Goal: Task Accomplishment & Management: Manage account settings

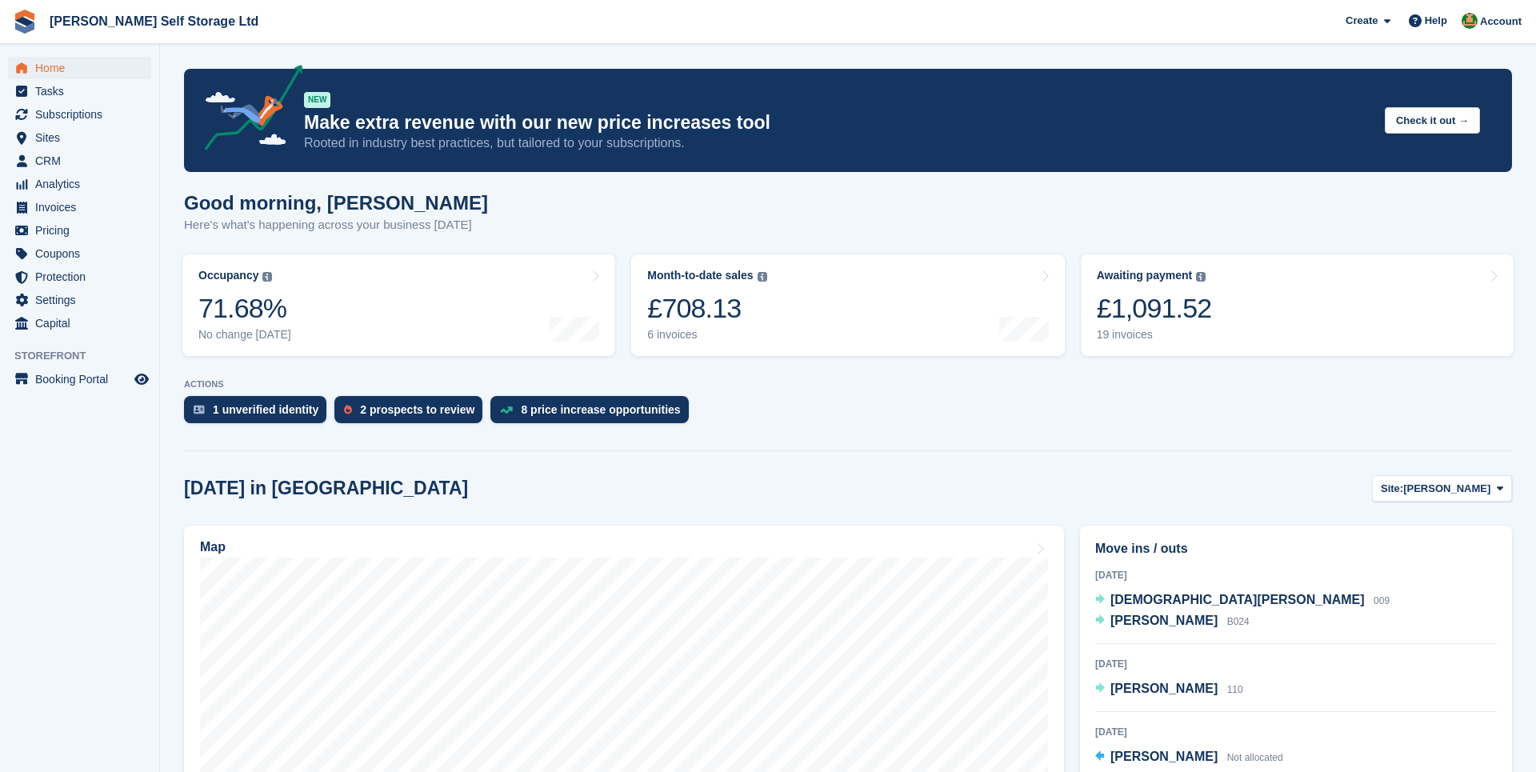
click at [770, 231] on div "Good morning, Joshua Here's what's happening across your business today" at bounding box center [848, 223] width 1328 height 62
click at [626, 242] on div "Good morning, Joshua Here's what's happening across your business today" at bounding box center [848, 223] width 1328 height 62
click at [59, 294] on span "Settings" at bounding box center [83, 300] width 96 height 22
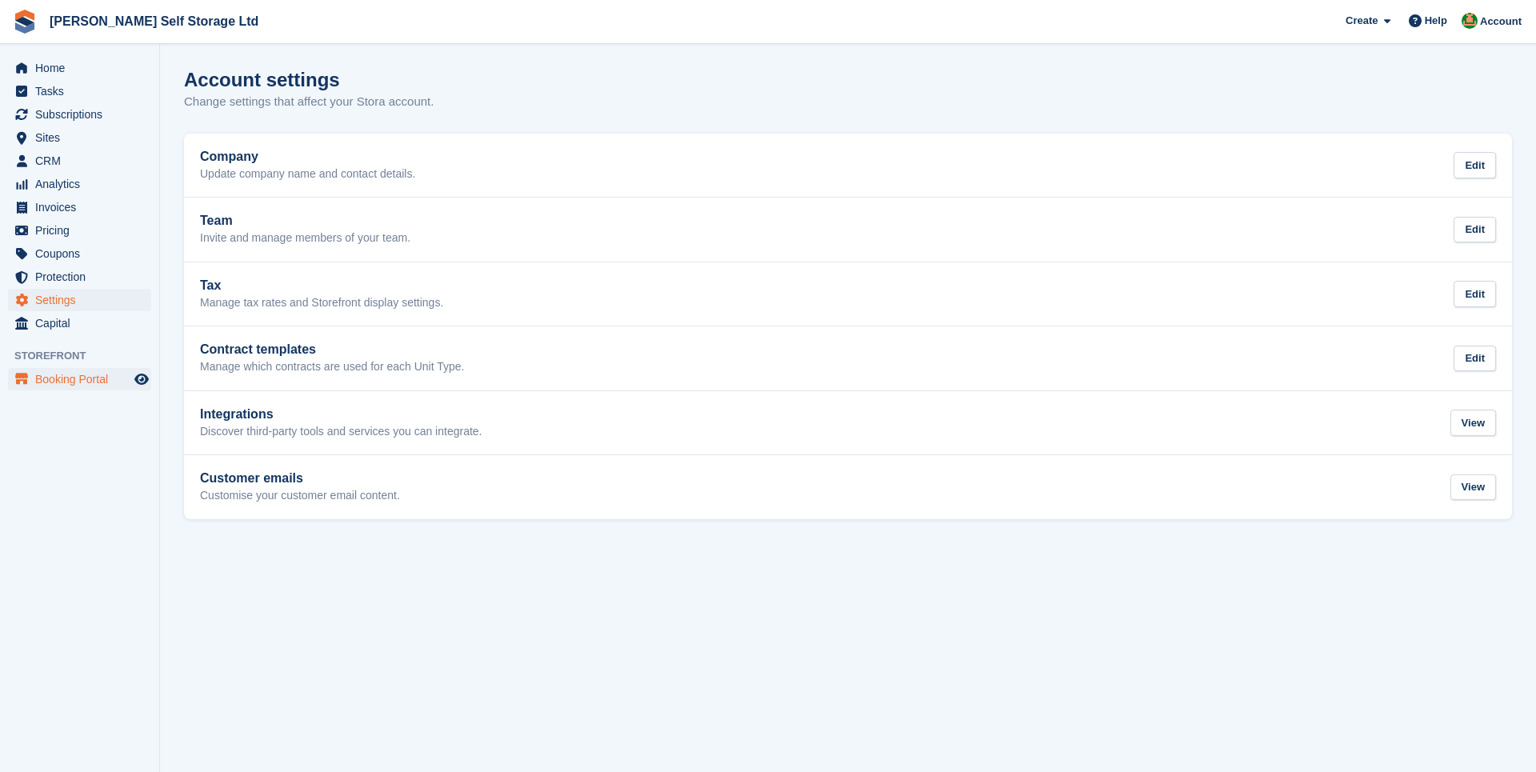
click at [88, 382] on span "Booking Portal" at bounding box center [83, 379] width 96 height 22
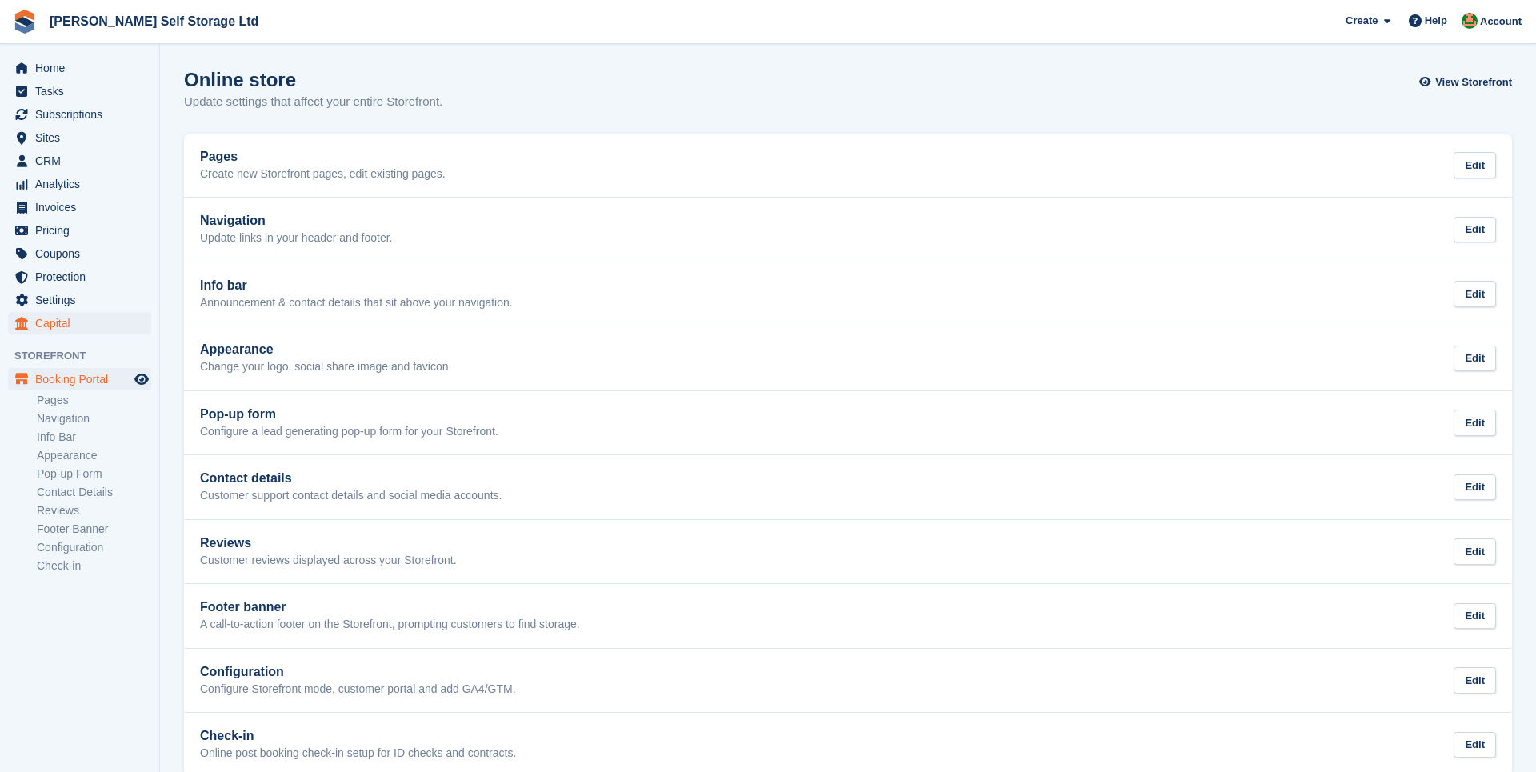
click at [60, 317] on span "Capital" at bounding box center [83, 323] width 96 height 22
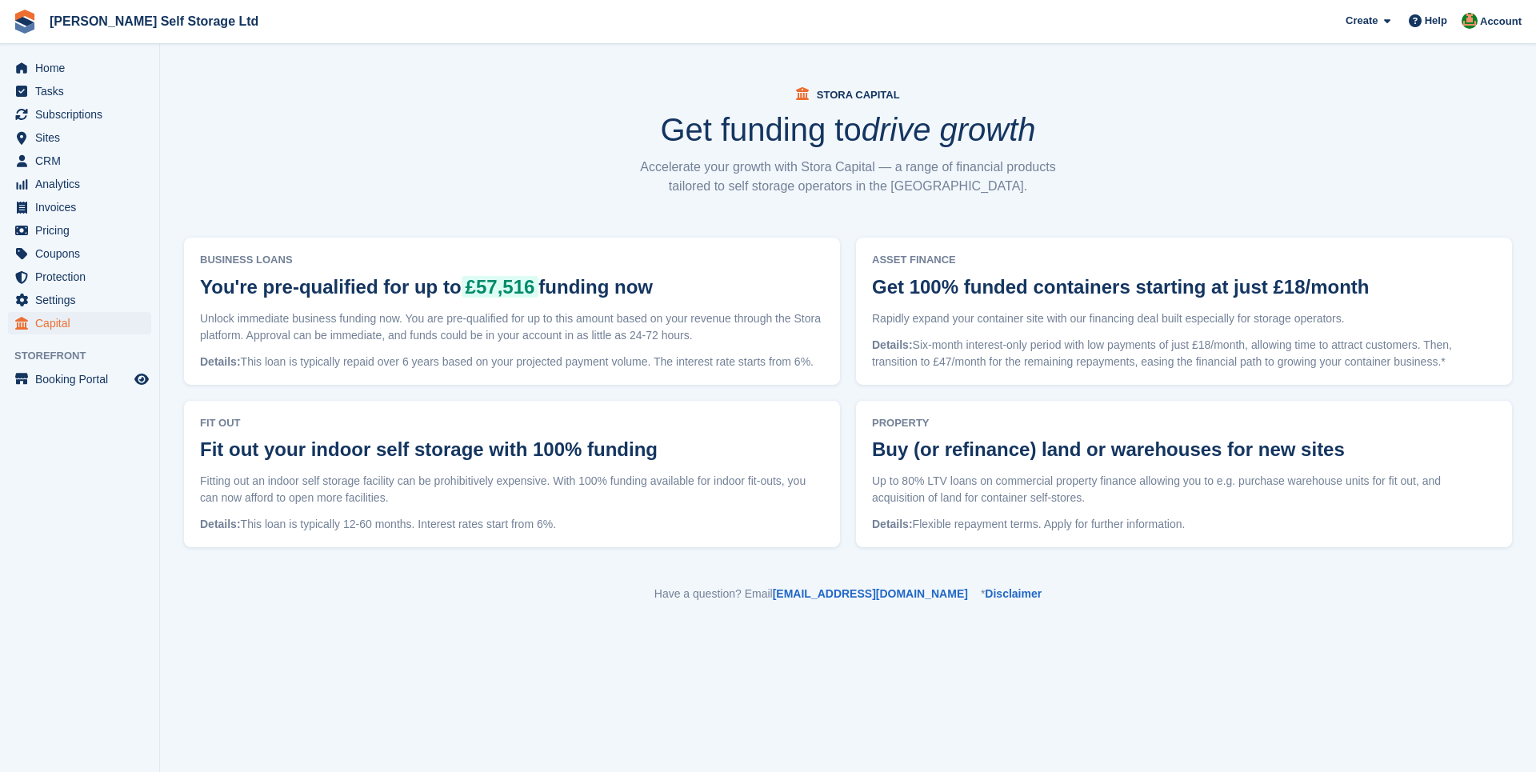
click at [59, 305] on span "Settings" at bounding box center [83, 300] width 96 height 22
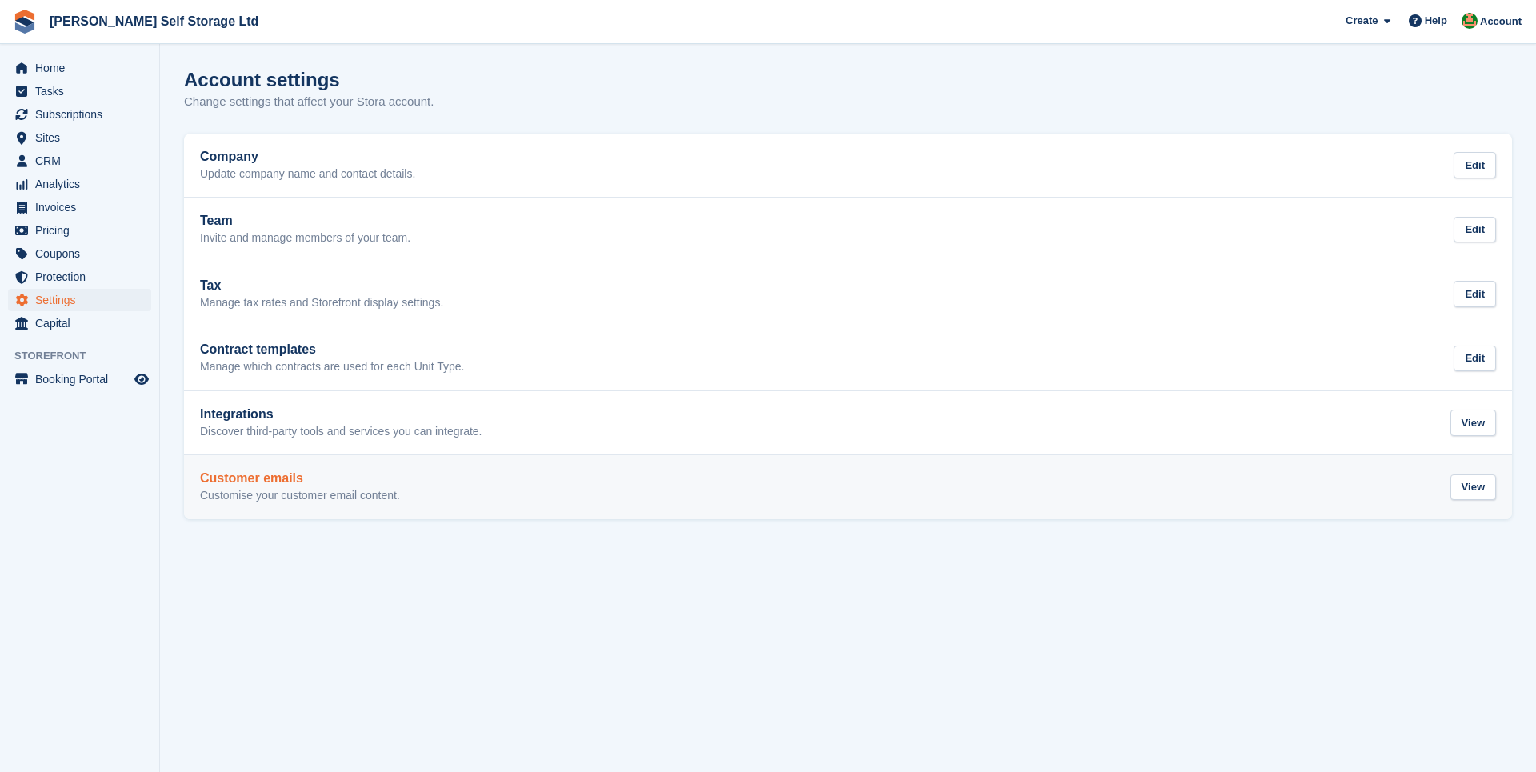
click at [241, 493] on p "Customise your customer email content." at bounding box center [300, 496] width 200 height 14
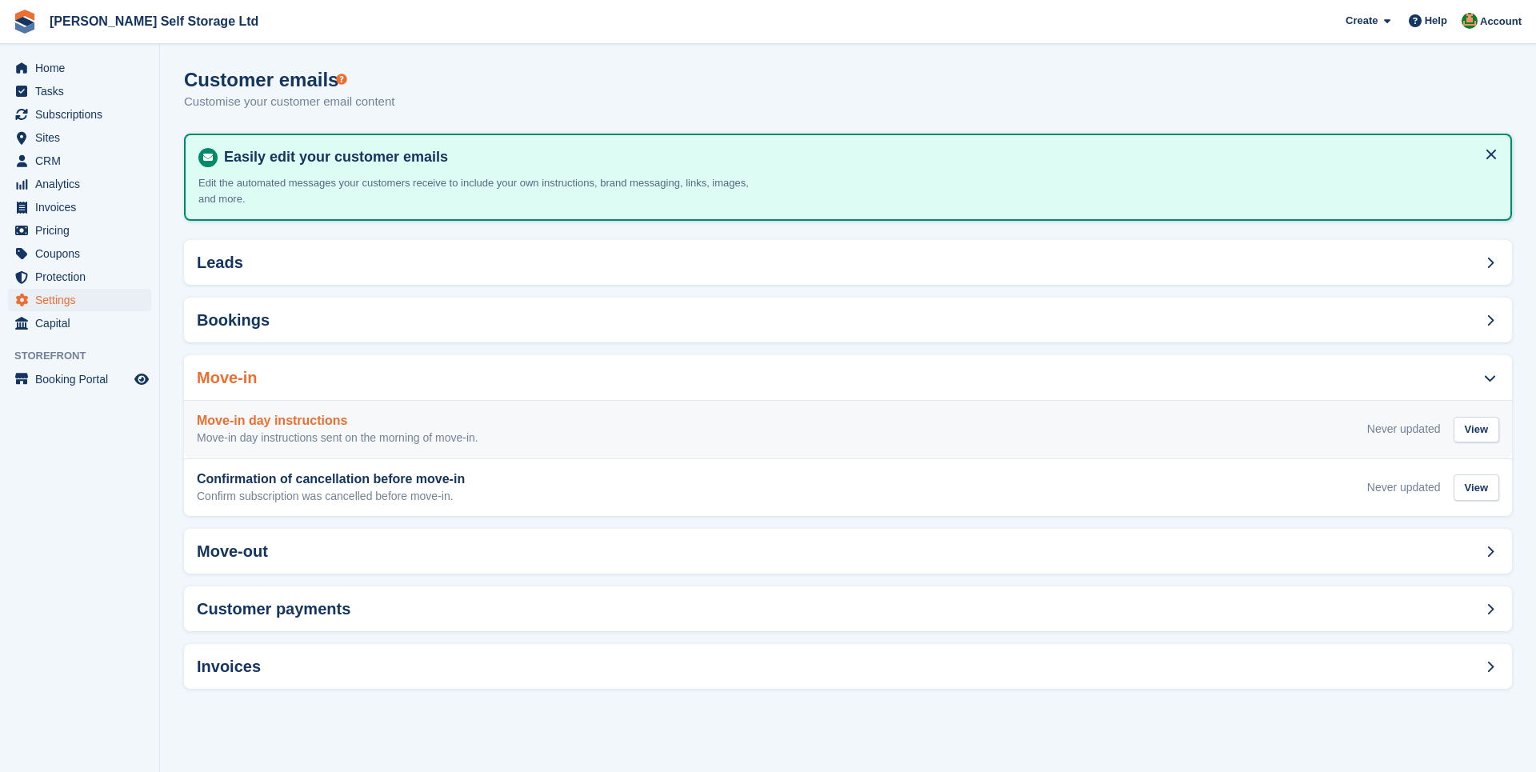
click at [354, 447] on div "Move-in day instructions Move-in day instructions sent on the morning of move-i…" at bounding box center [848, 430] width 1328 height 58
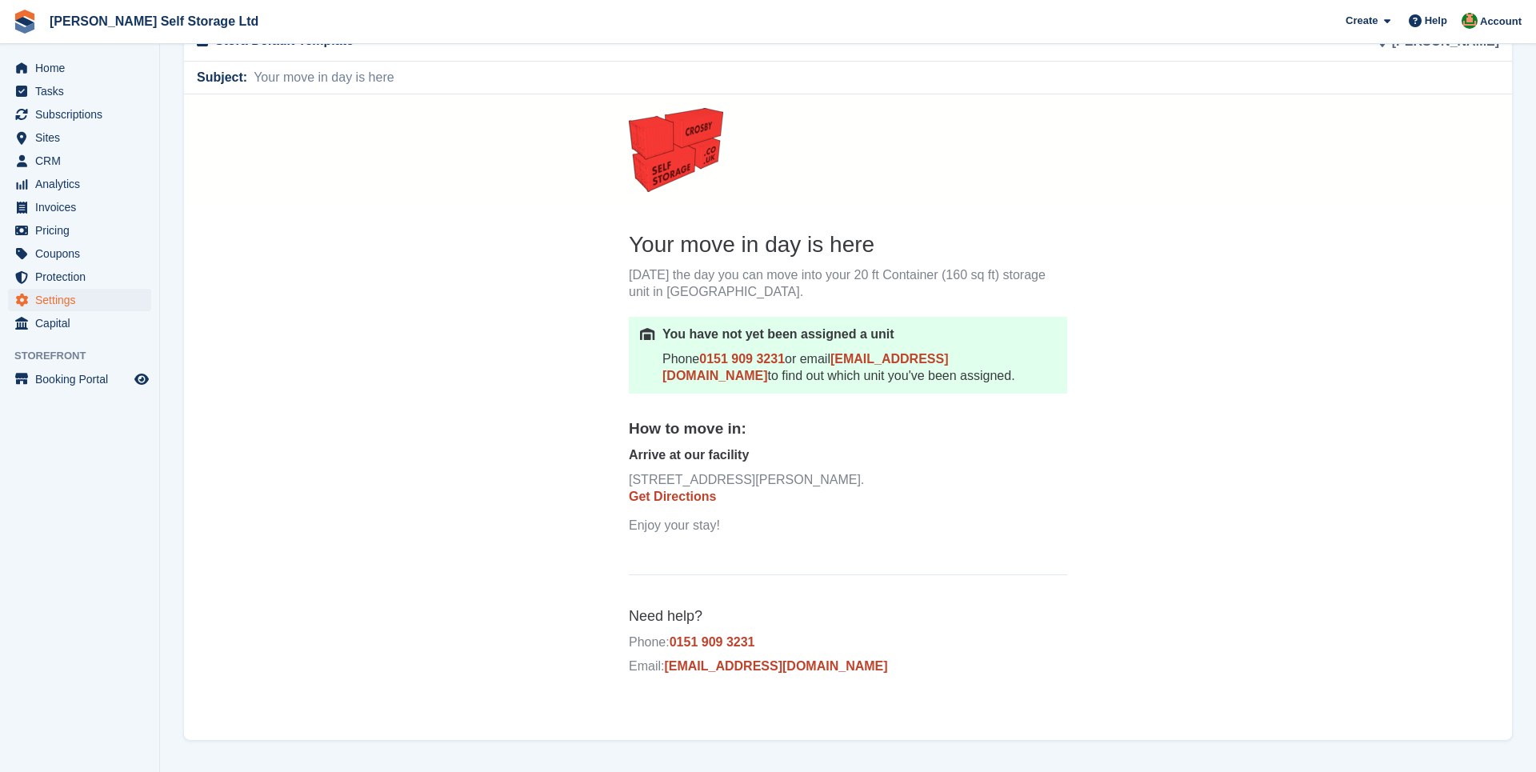
scroll to position [117, 0]
click at [183, 390] on section "Move-in day instructions Move-in day instructions sent on the morning of move-i…" at bounding box center [848, 328] width 1376 height 891
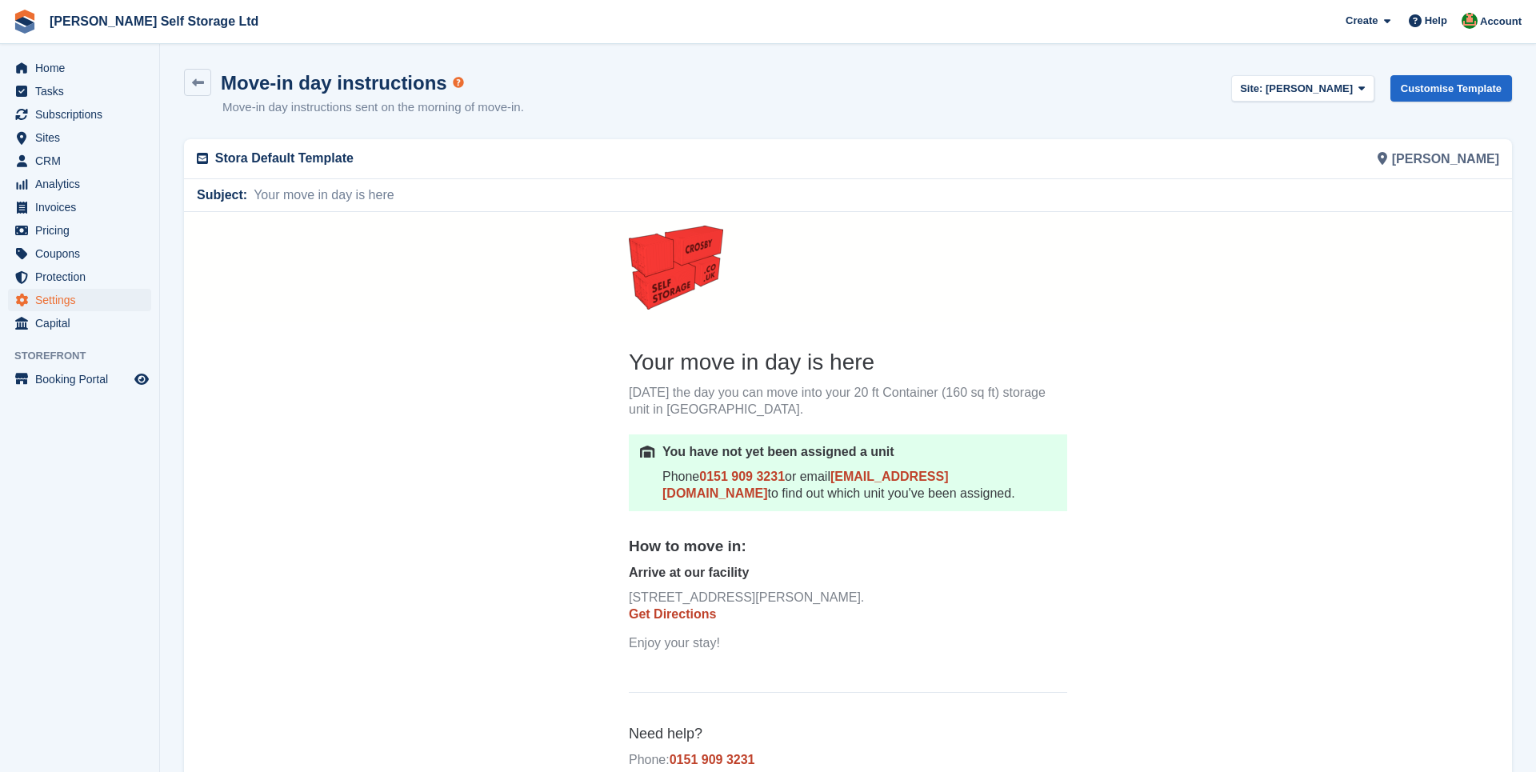
scroll to position [0, 0]
click at [454, 80] on circle "Tooltip anchor" at bounding box center [459, 83] width 10 height 10
click at [70, 137] on span "Sites" at bounding box center [83, 137] width 96 height 22
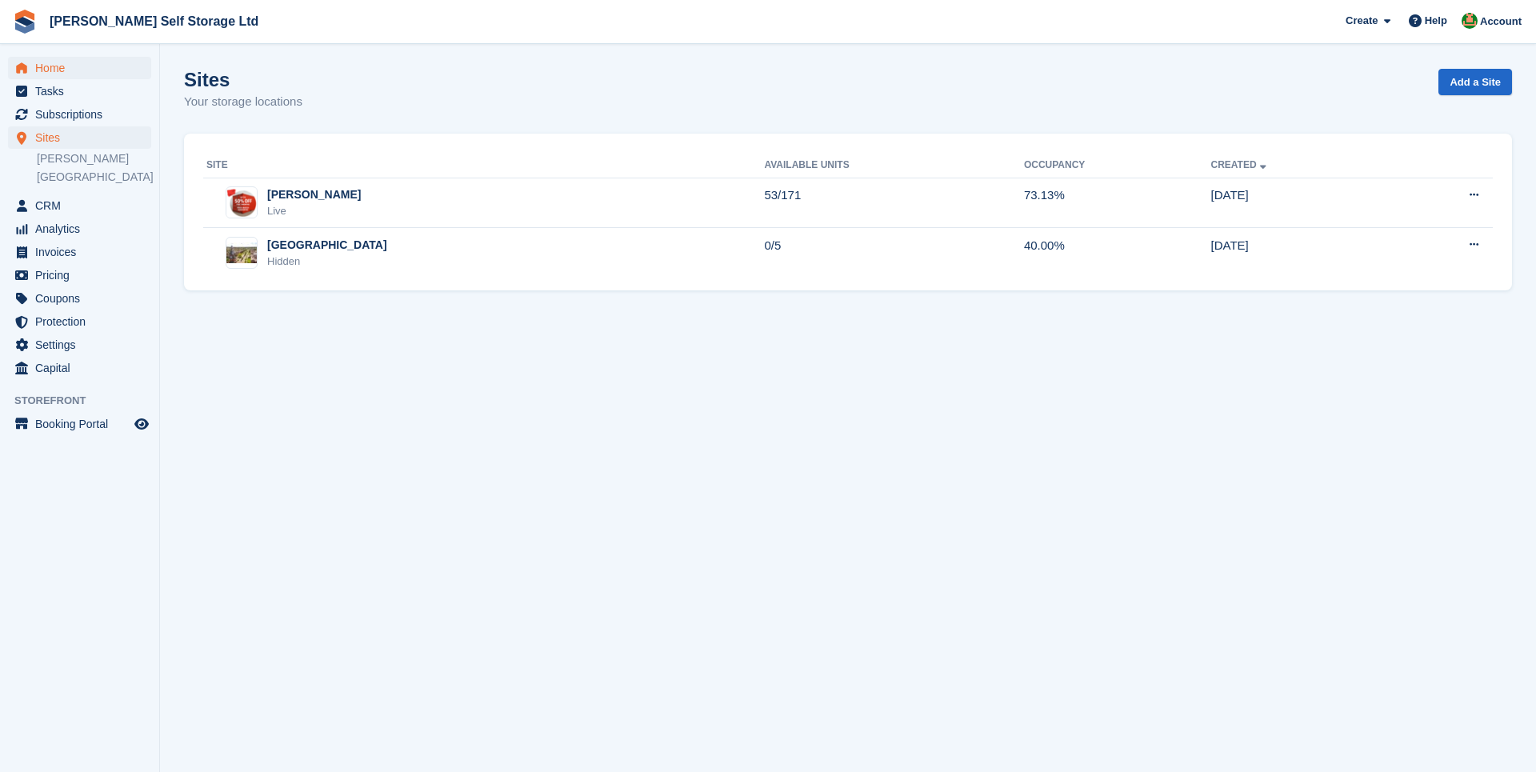
click at [50, 63] on span "Home" at bounding box center [83, 68] width 96 height 22
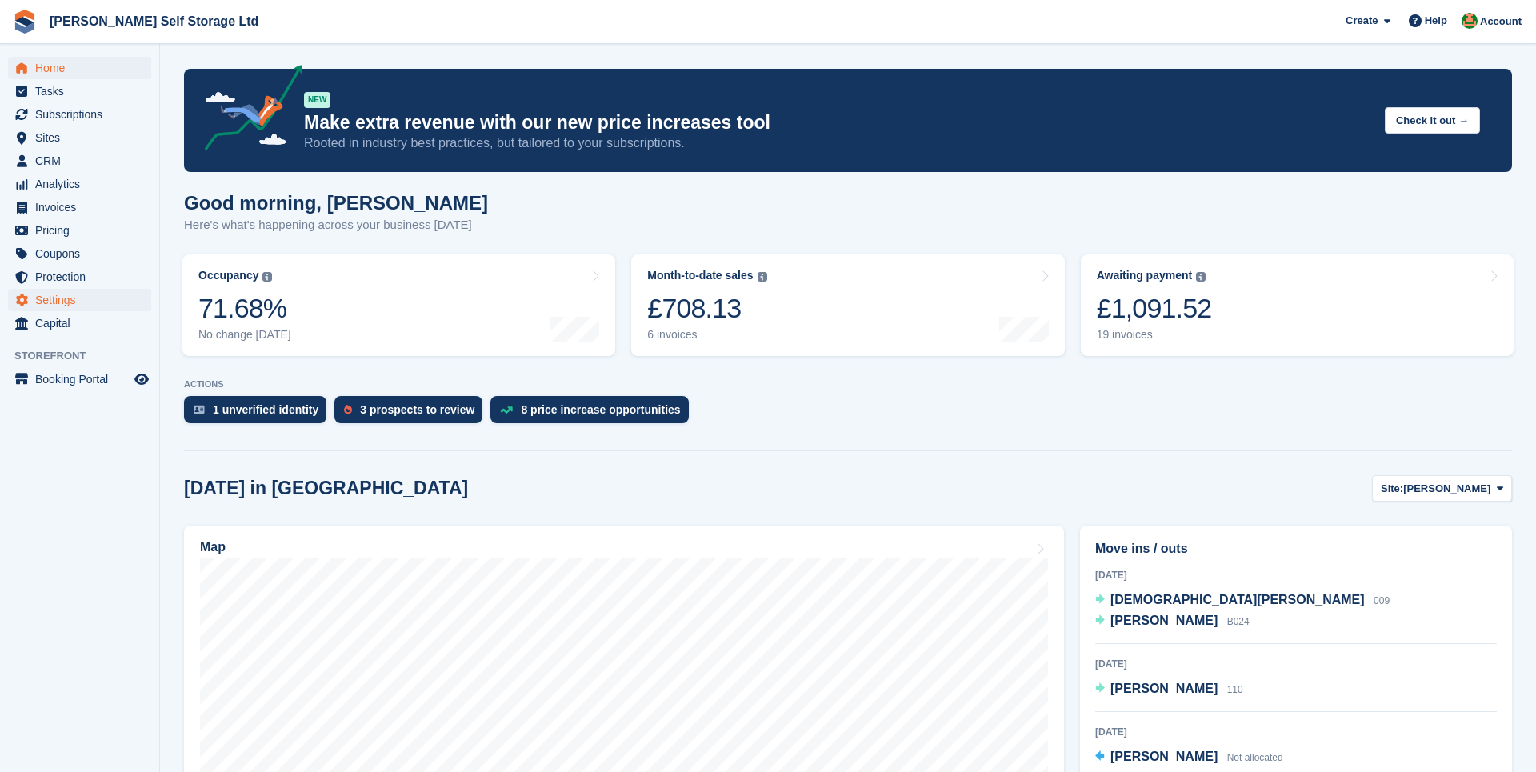
click at [54, 299] on span "Settings" at bounding box center [83, 300] width 96 height 22
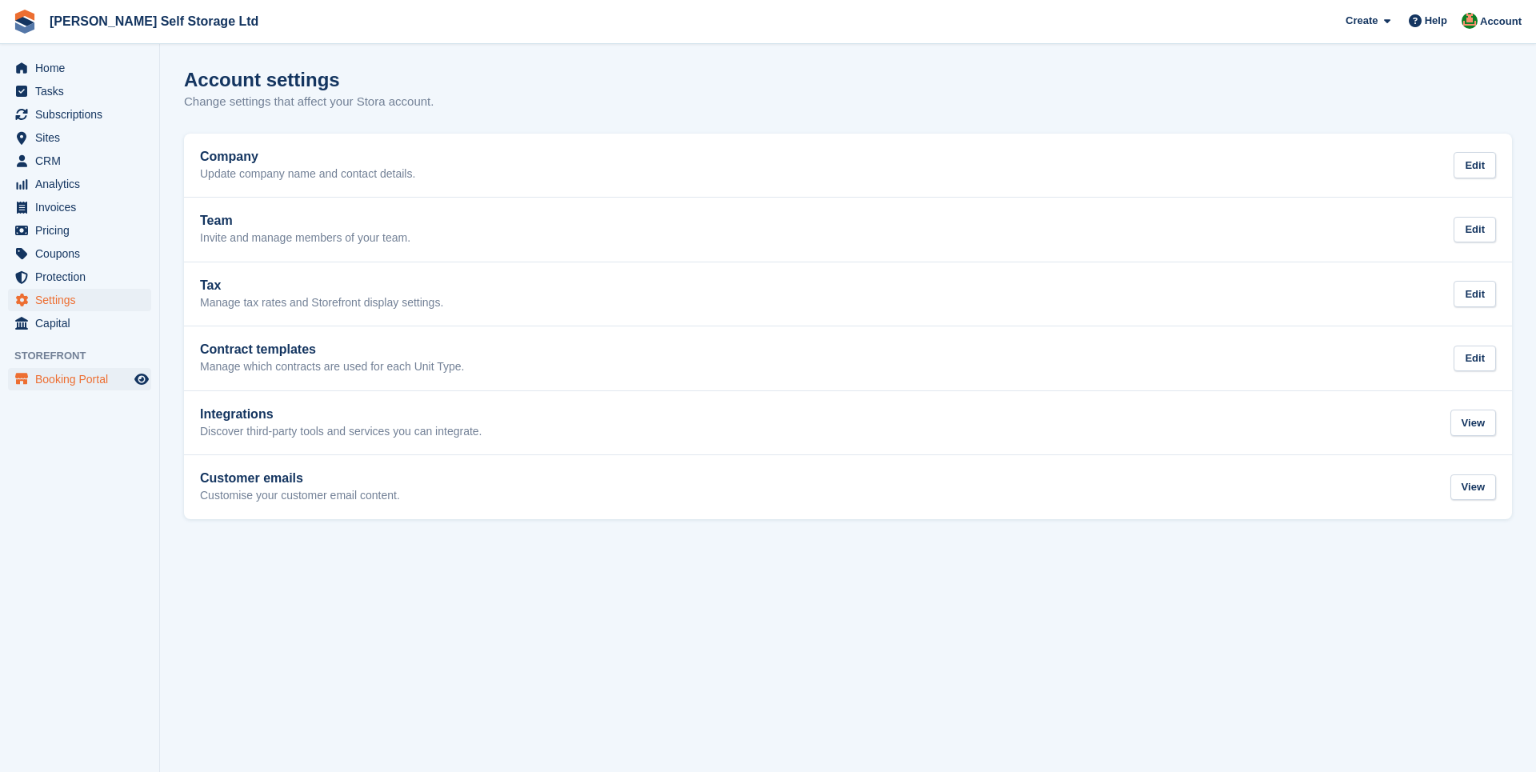
click at [60, 374] on span "Booking Portal" at bounding box center [83, 379] width 96 height 22
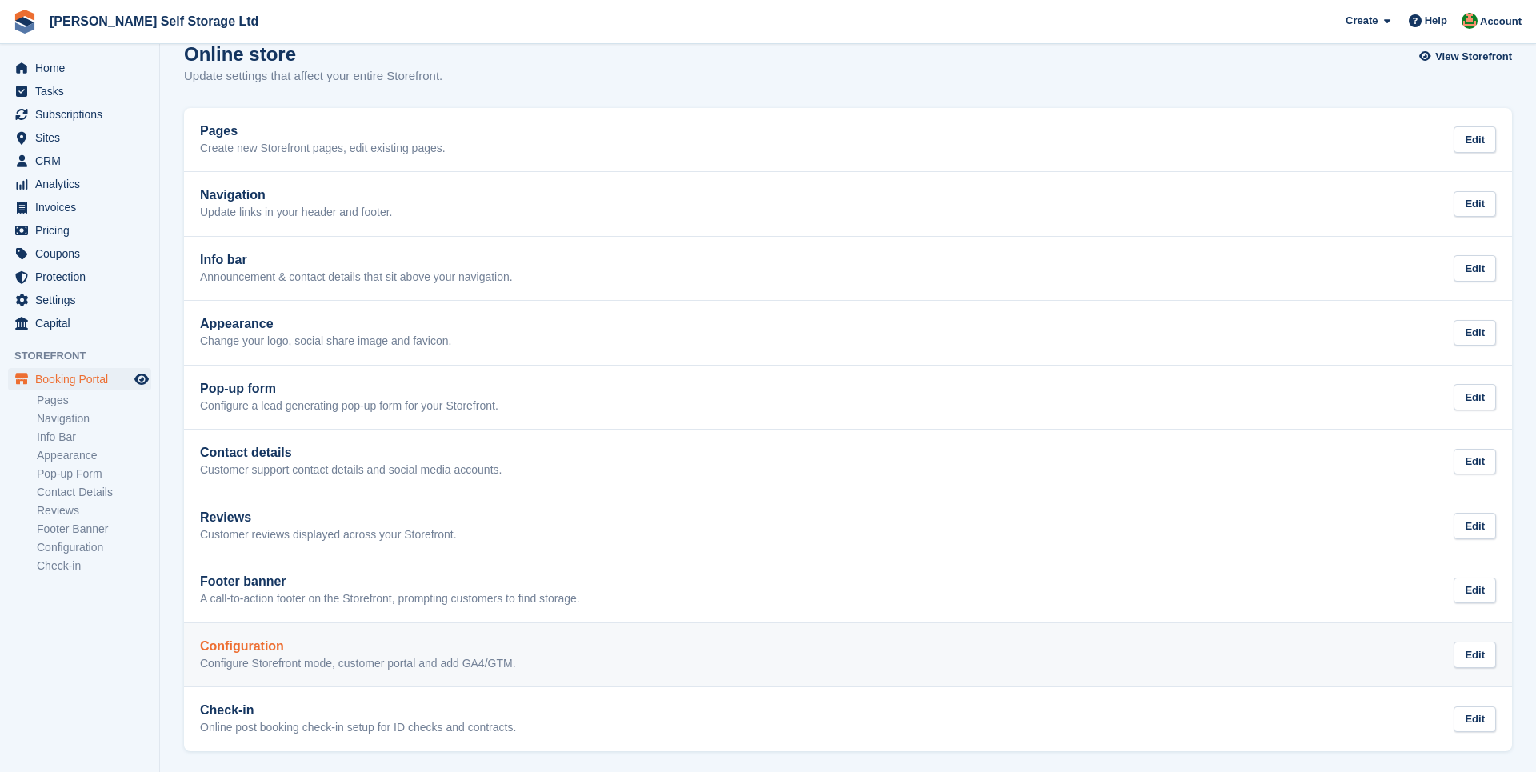
scroll to position [24, 0]
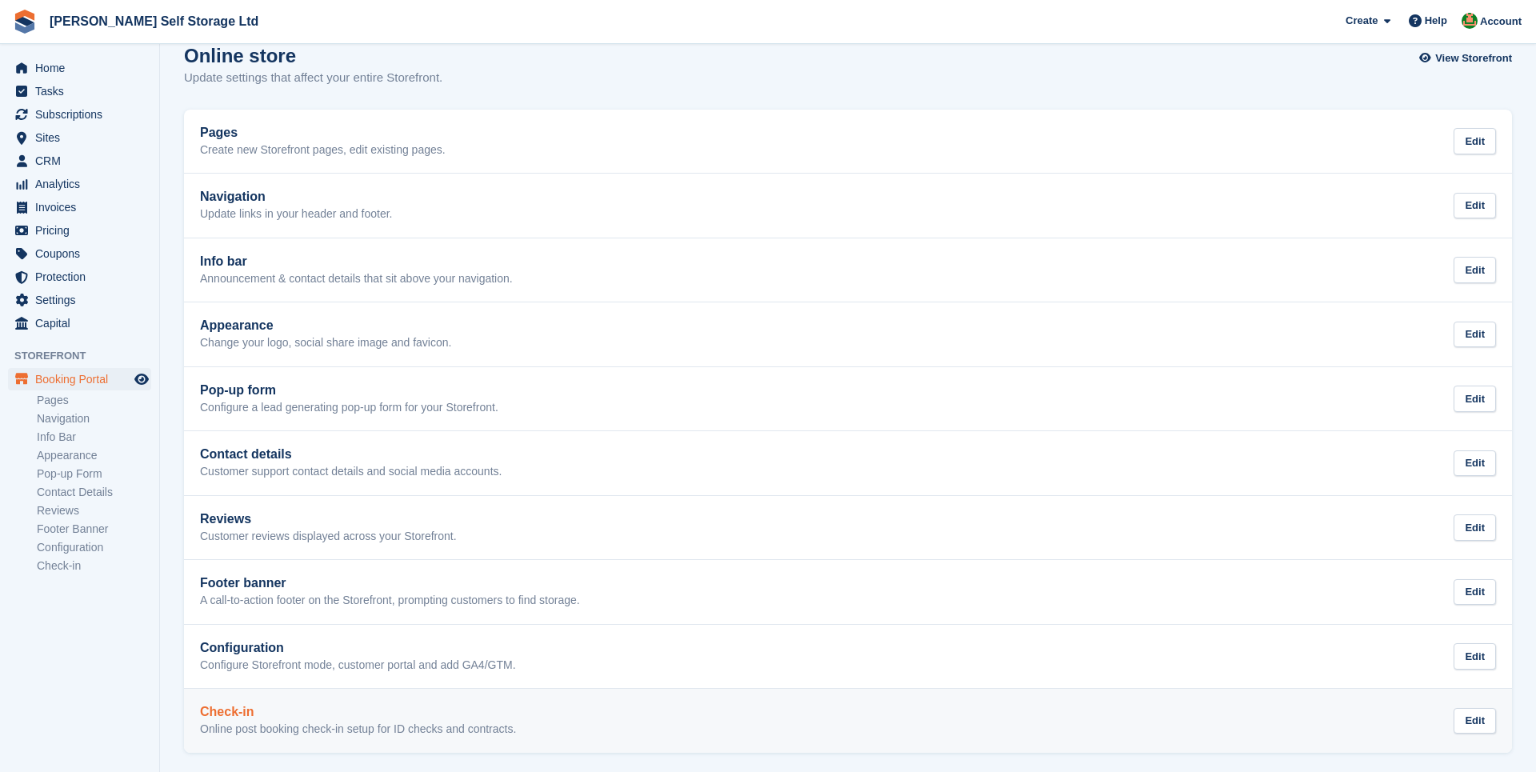
click at [282, 705] on h2 "Check-in" at bounding box center [358, 712] width 316 height 14
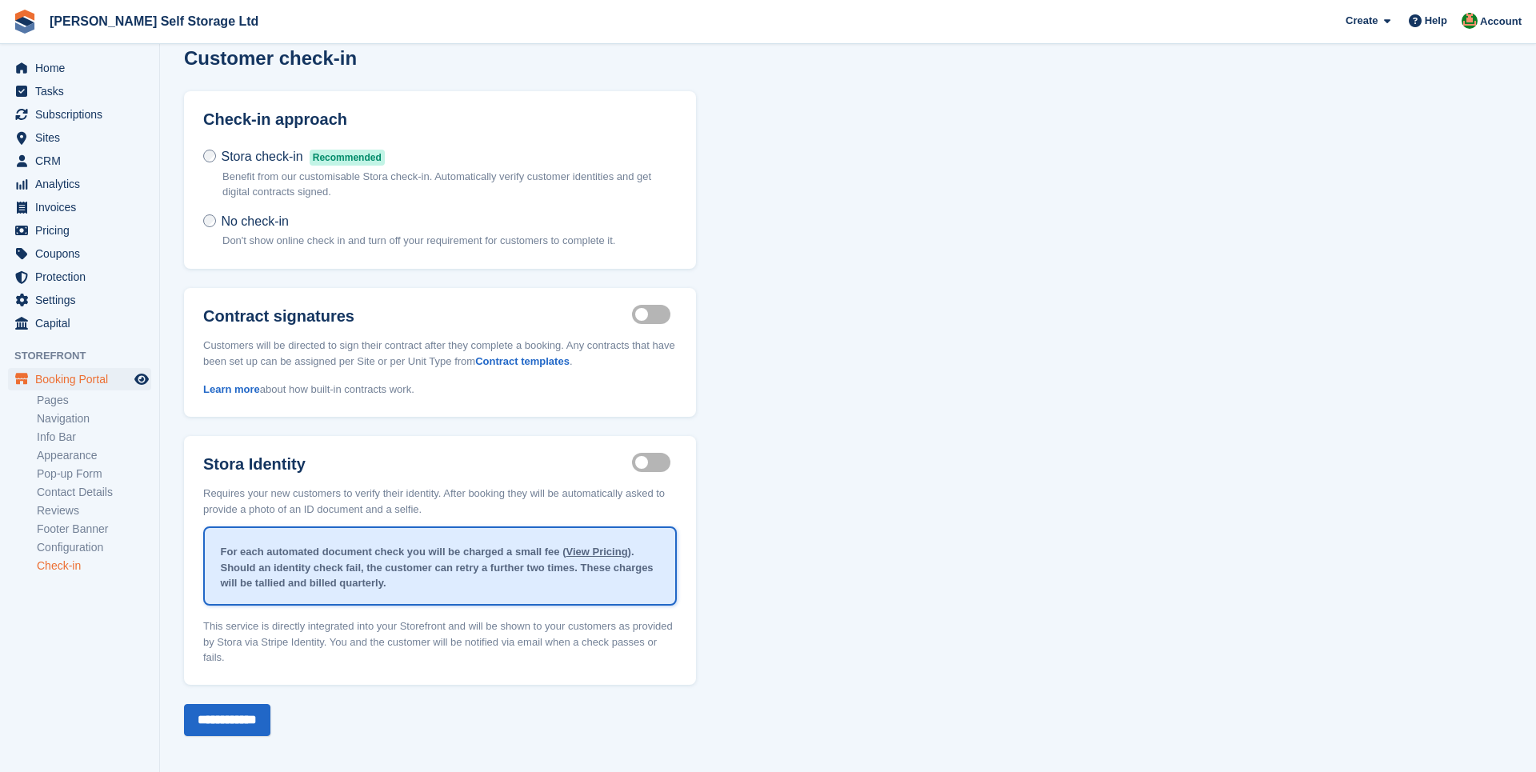
scroll to position [21, 0]
click at [95, 114] on span "Subscriptions" at bounding box center [83, 114] width 96 height 22
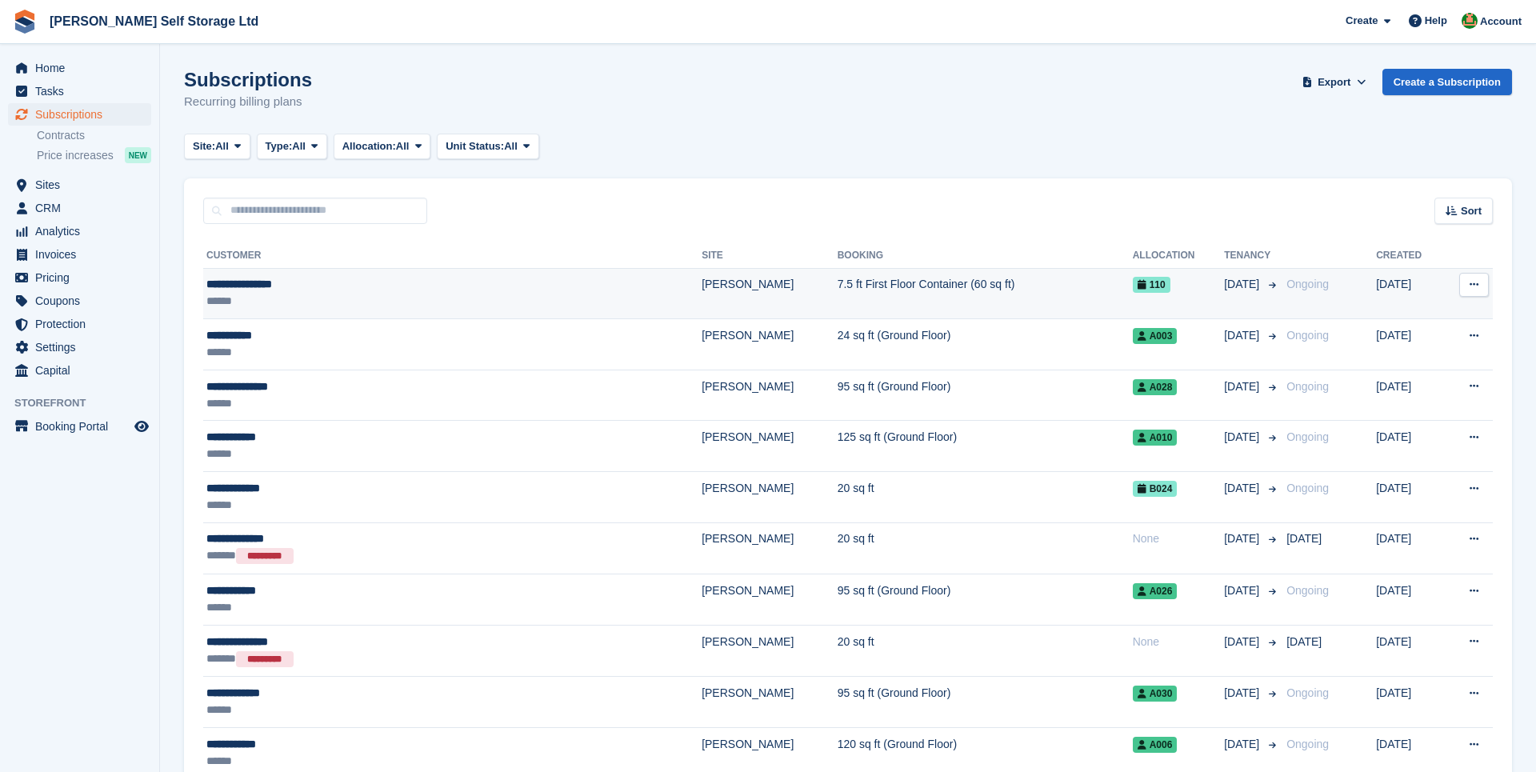
click at [230, 301] on div "******" at bounding box center [373, 301] width 335 height 17
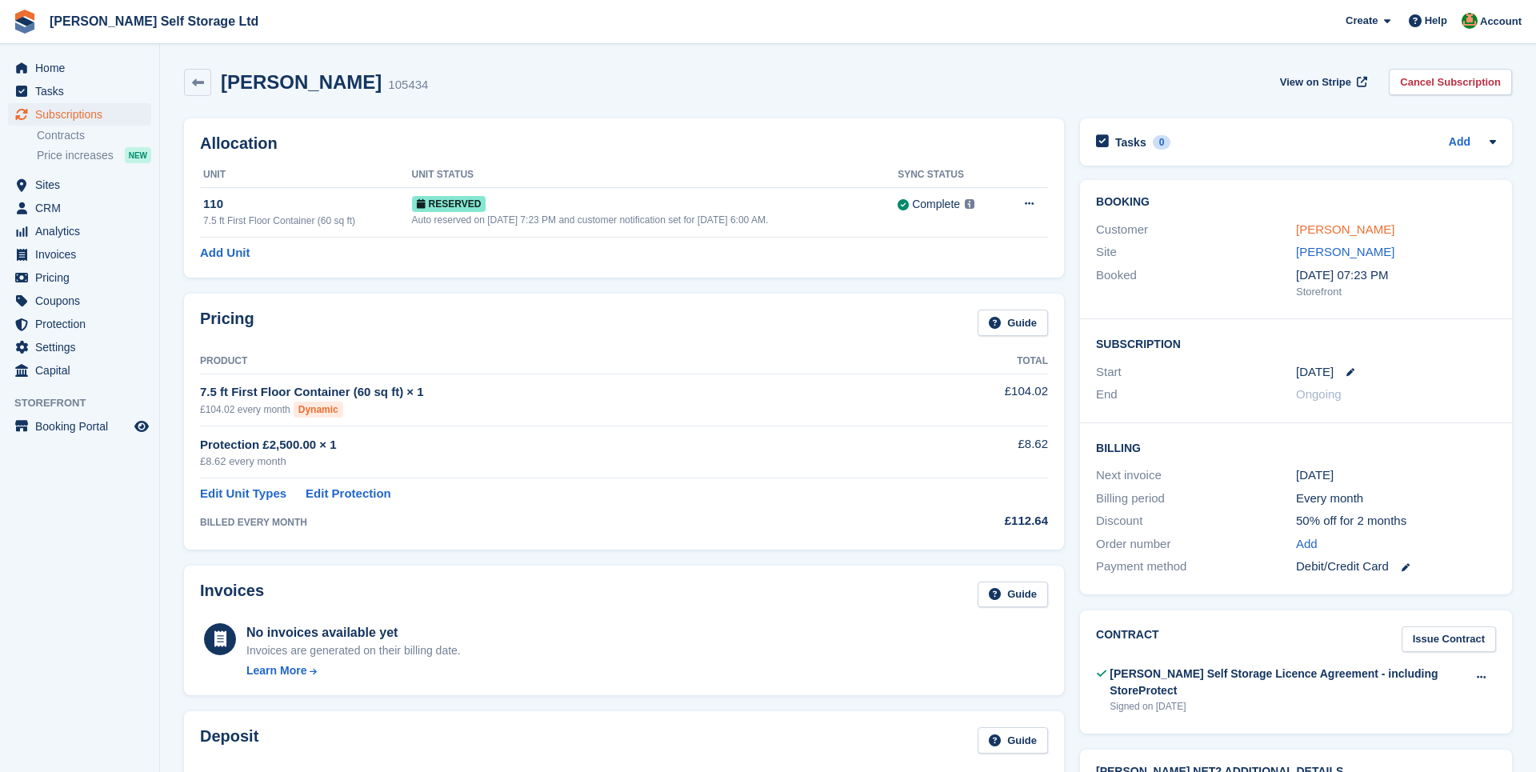
click at [1358, 223] on link "Owen c Pemberton" at bounding box center [1345, 229] width 98 height 14
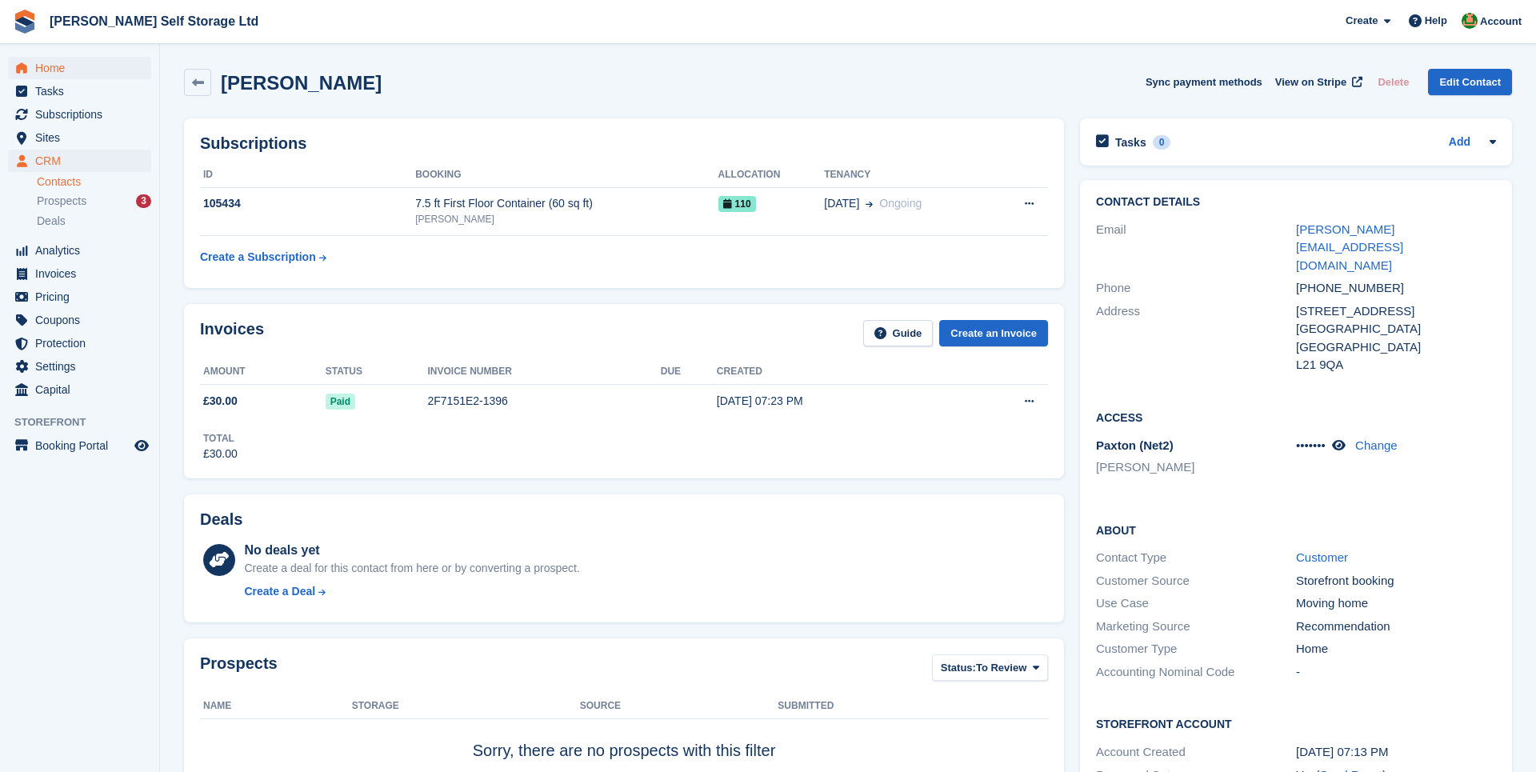
click at [66, 67] on span "Home" at bounding box center [83, 68] width 96 height 22
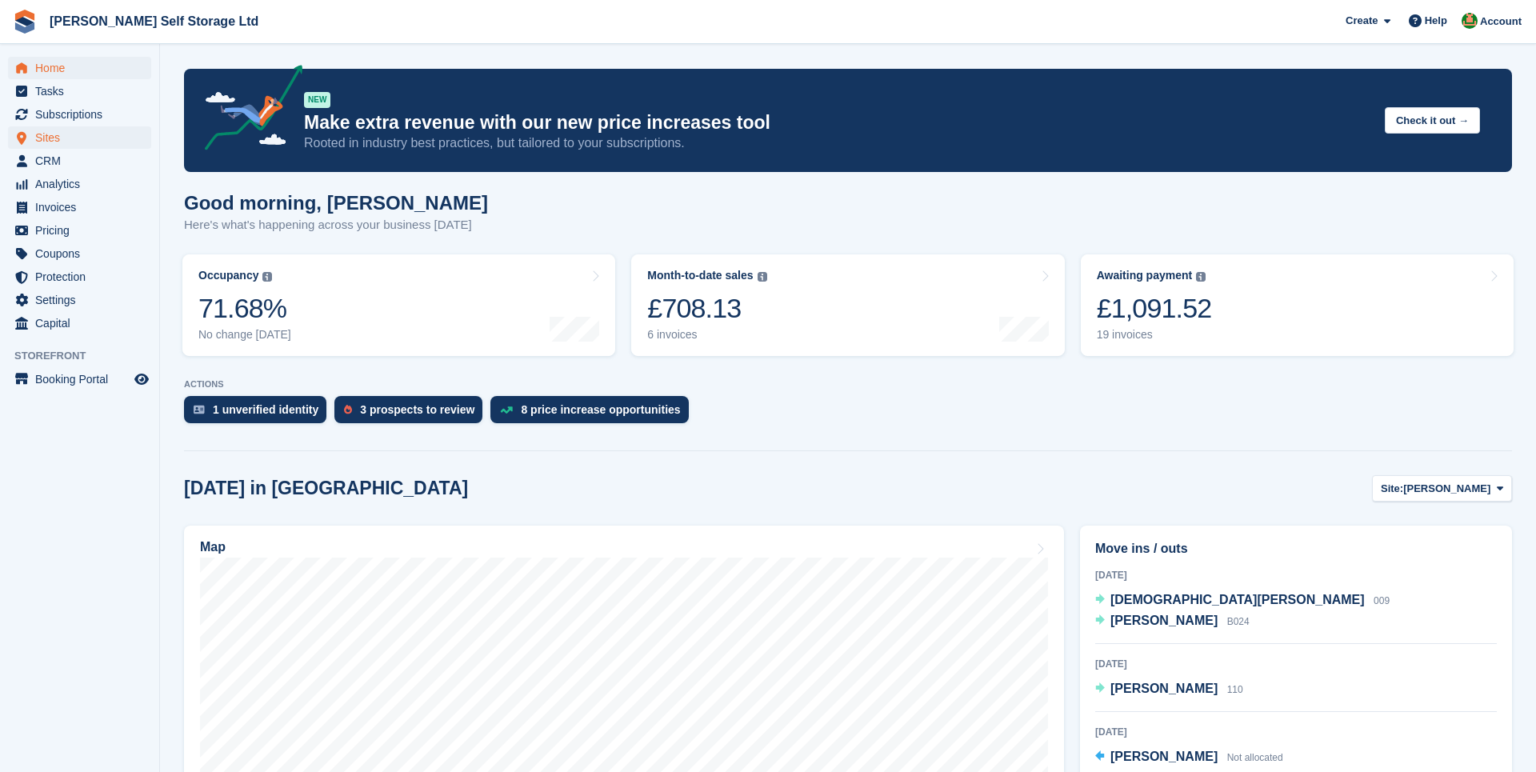
click at [52, 138] on span "Sites" at bounding box center [83, 137] width 96 height 22
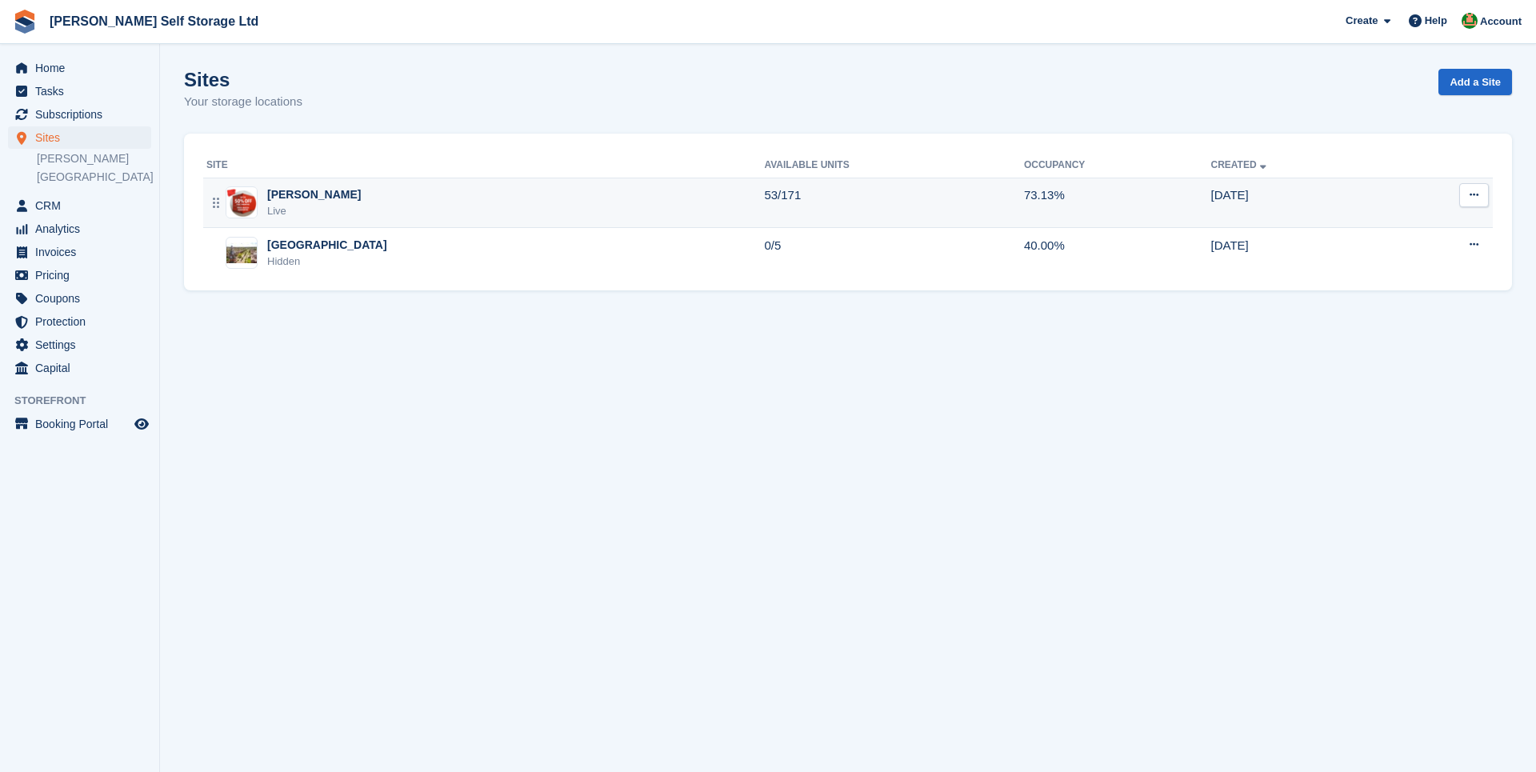
click at [285, 199] on div "[PERSON_NAME]" at bounding box center [314, 194] width 94 height 17
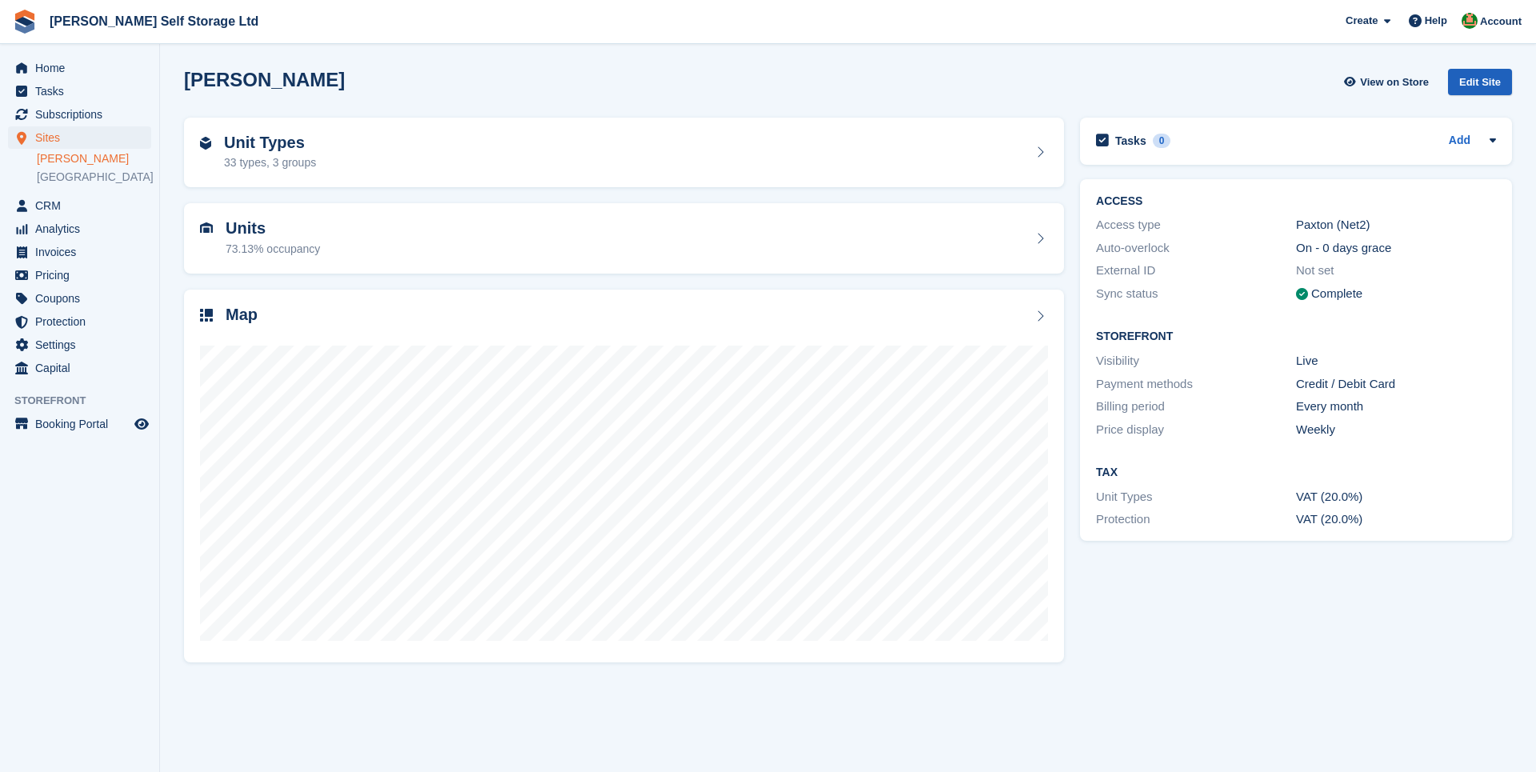
click at [1476, 74] on div "Edit Site" at bounding box center [1480, 82] width 64 height 26
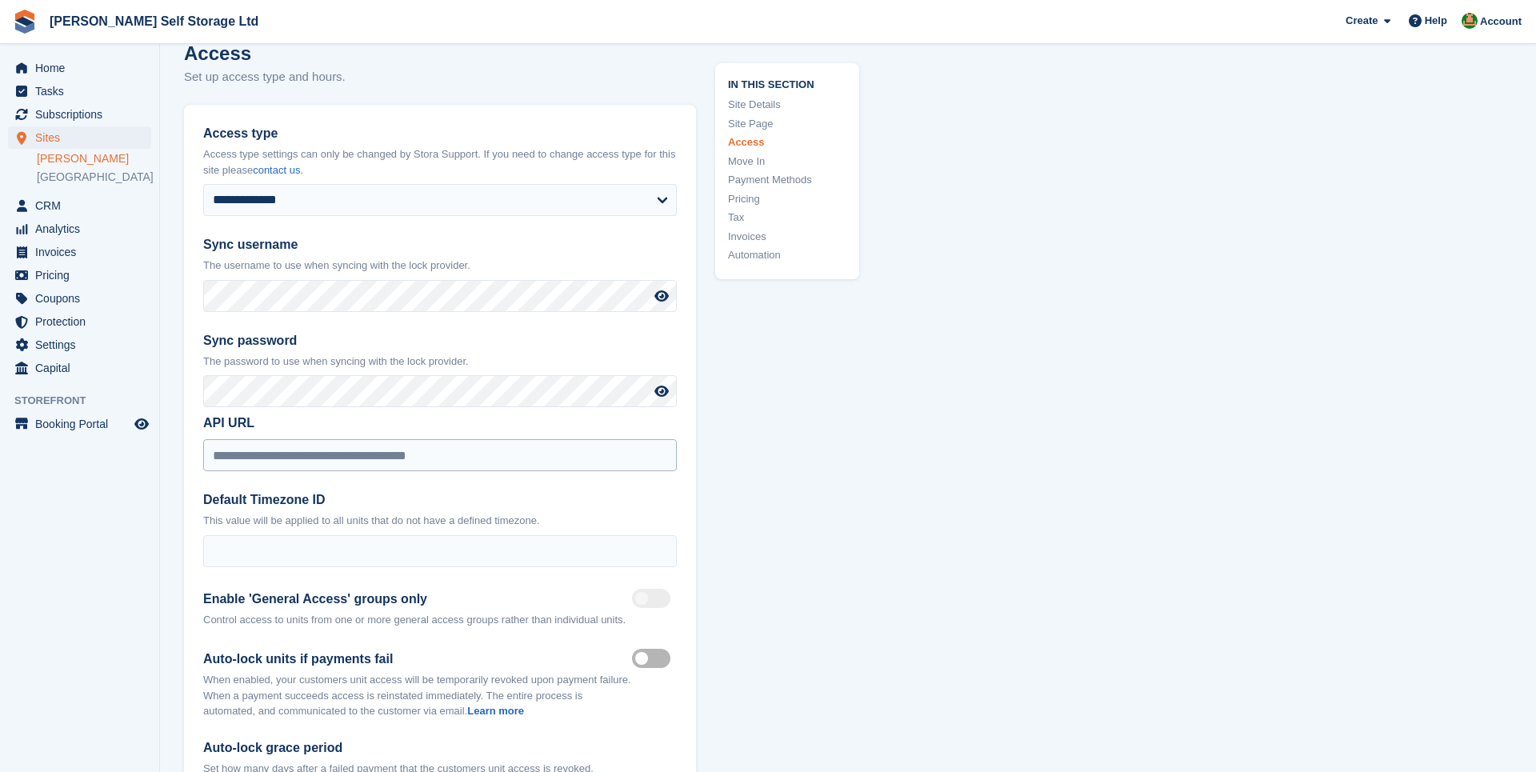
scroll to position [3509, 0]
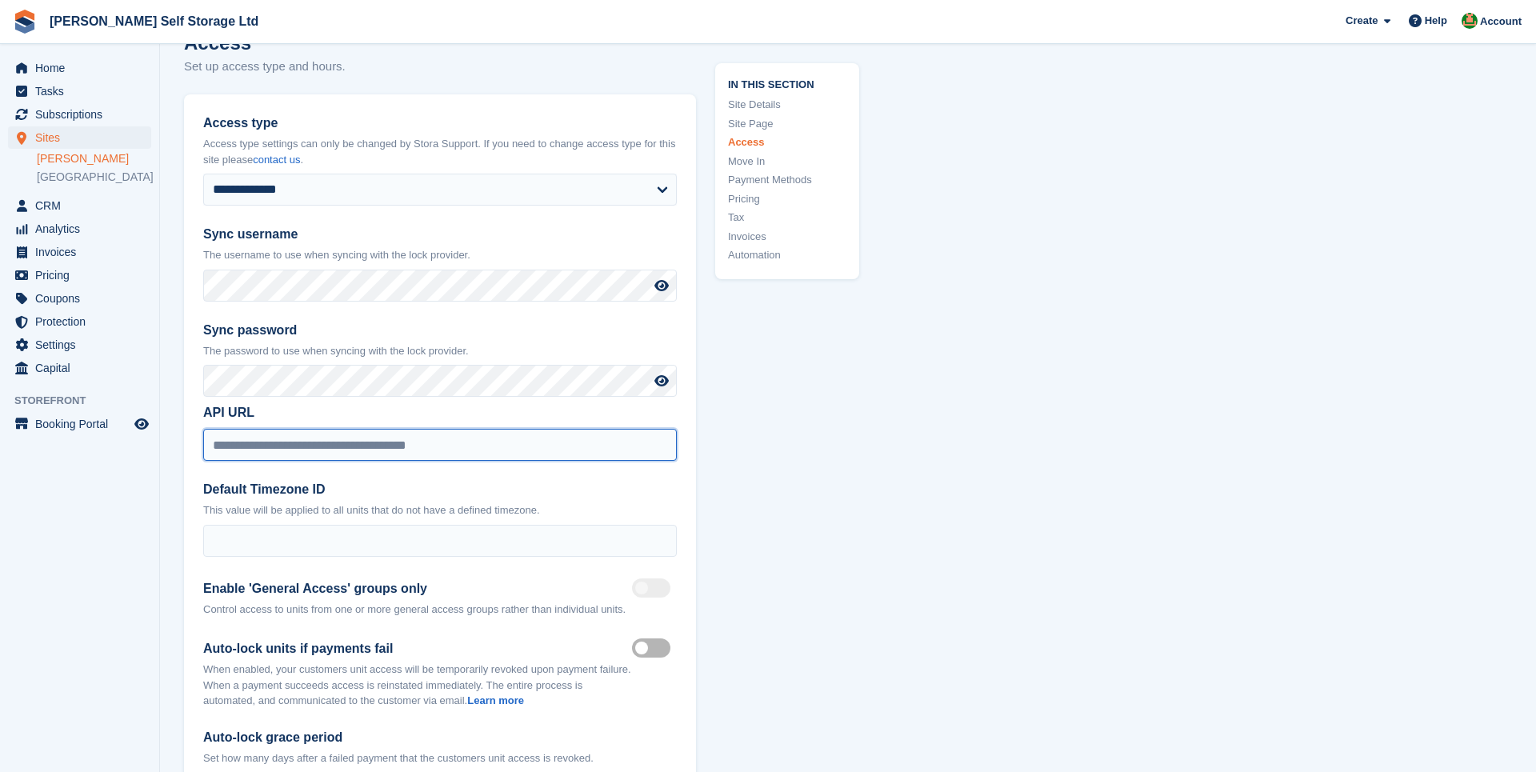
click at [353, 429] on input "**********" at bounding box center [440, 445] width 474 height 32
click at [666, 279] on icon at bounding box center [661, 285] width 14 height 13
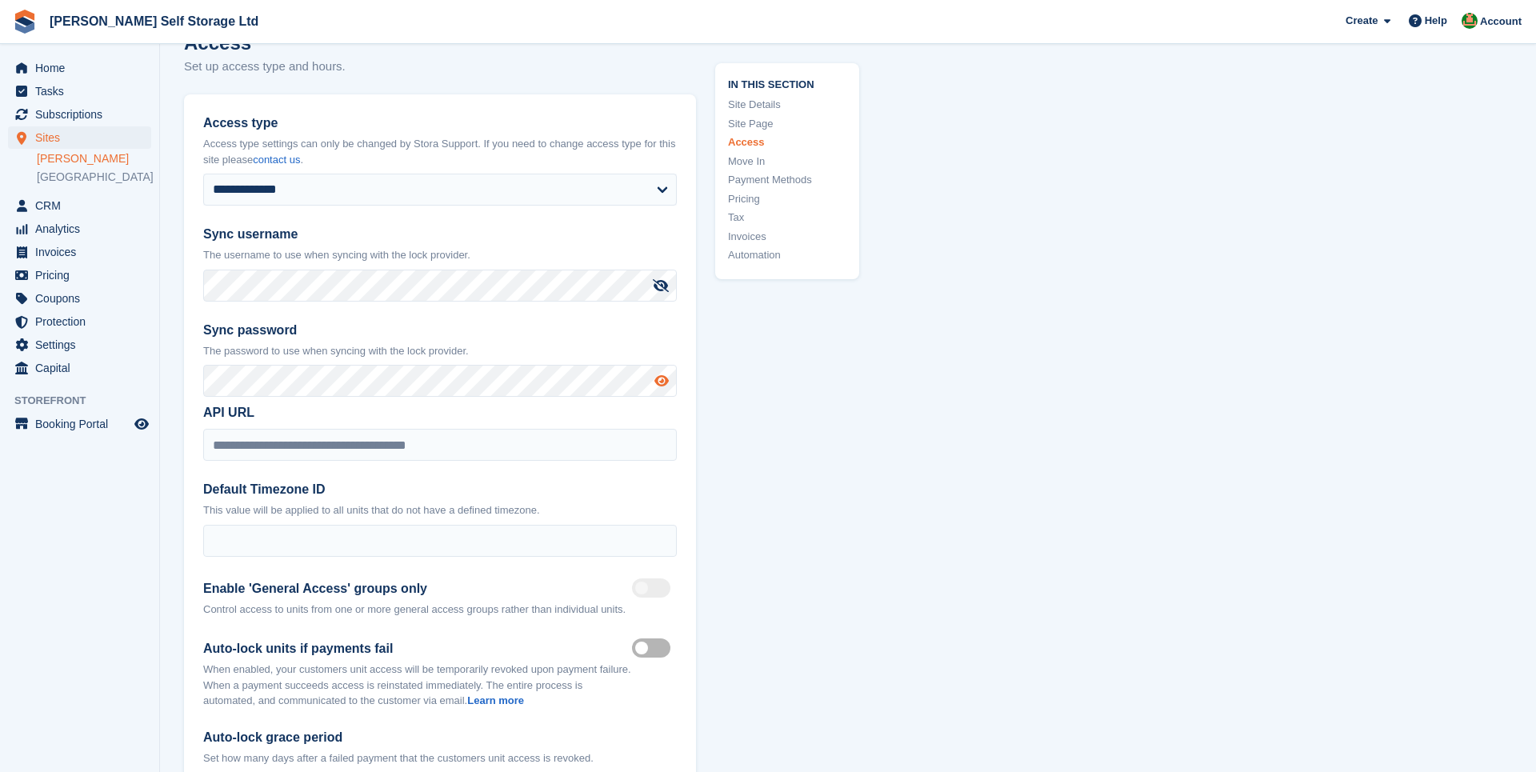
click at [664, 374] on icon at bounding box center [661, 380] width 14 height 13
click at [168, 281] on section "Site details Add information for this site. Show site on Storefront Is public S…" at bounding box center [848, 581] width 1376 height 8180
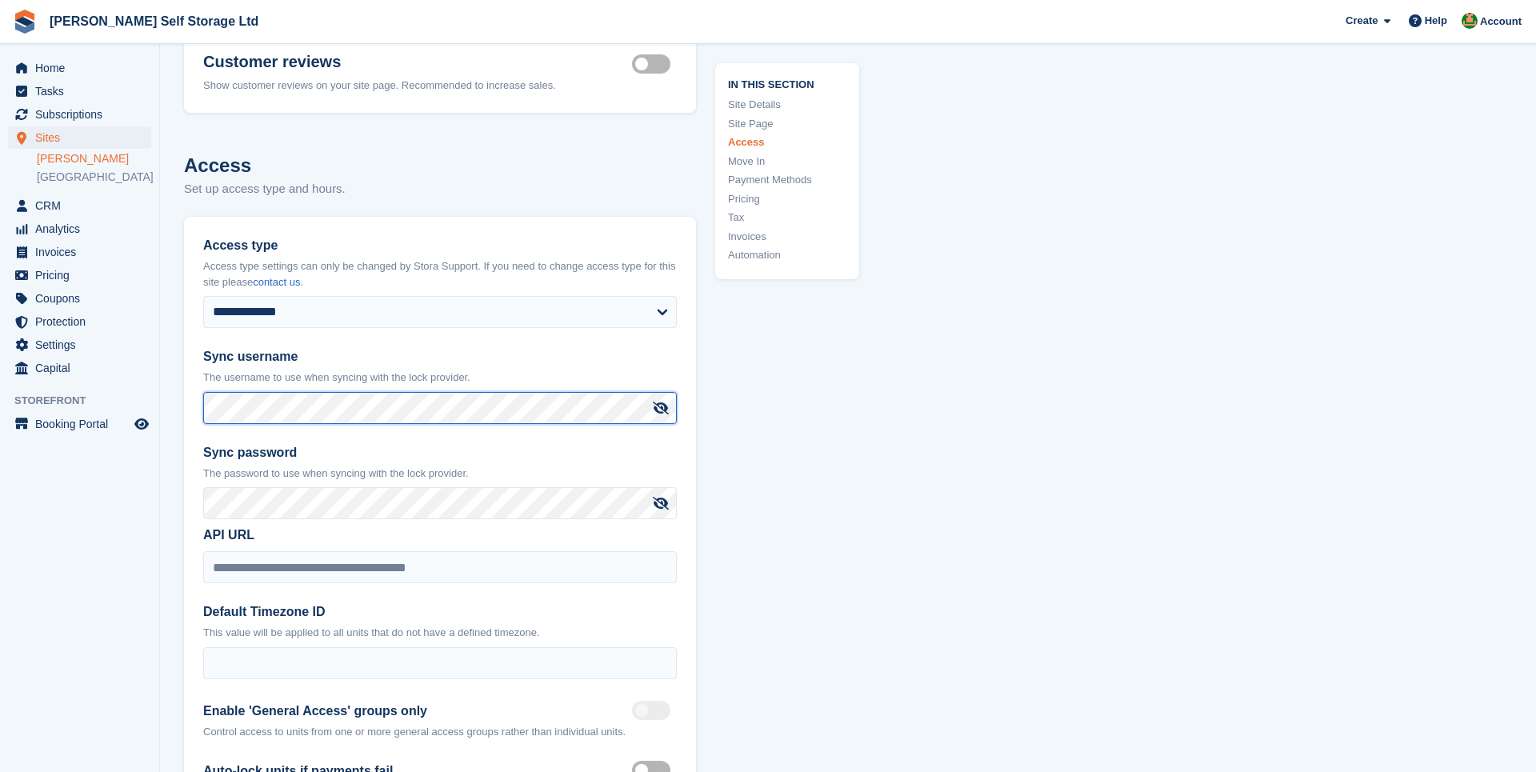
scroll to position [3385, 0]
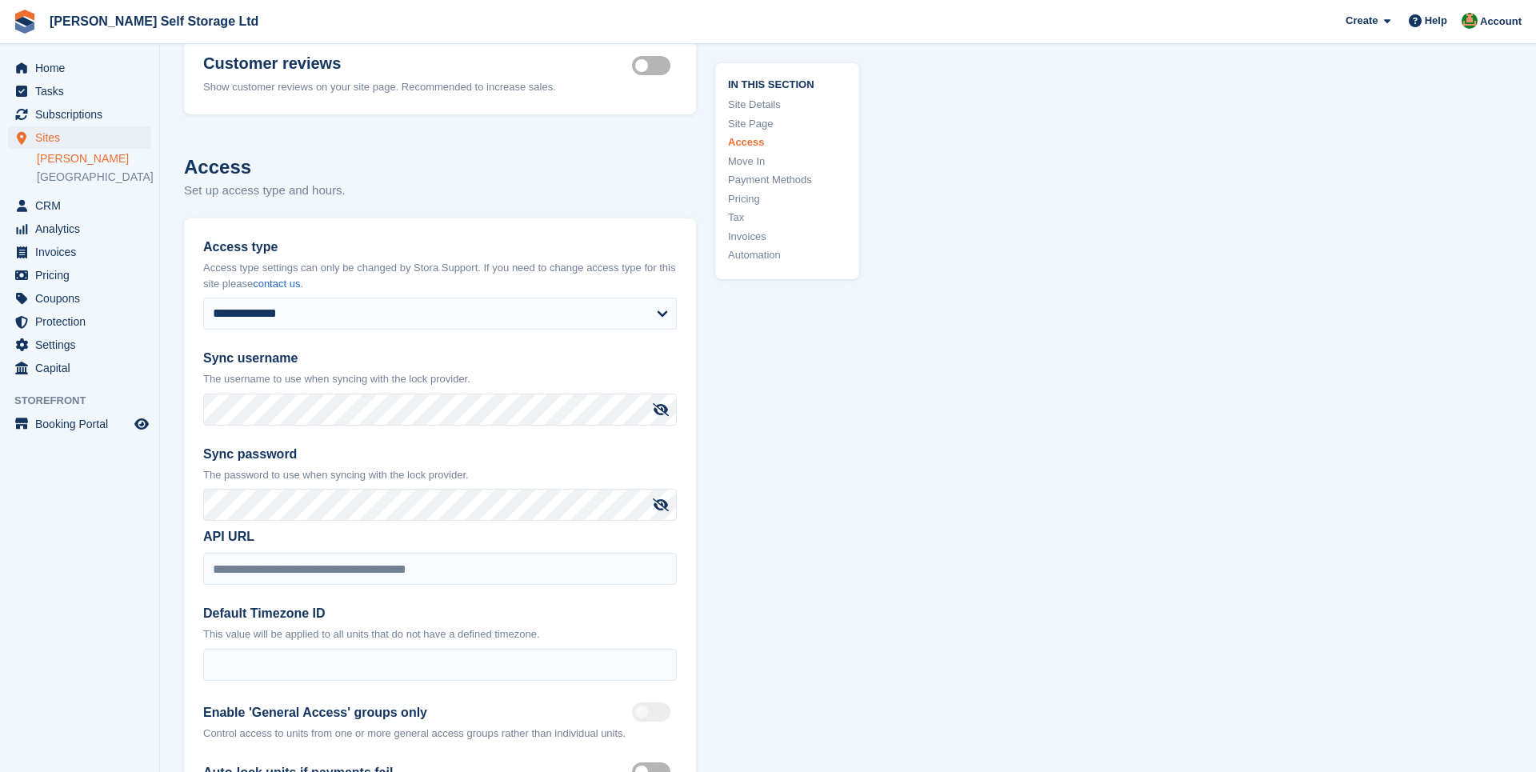
click at [196, 434] on div "**********" at bounding box center [440, 582] width 512 height 729
